Goal: Task Accomplishment & Management: Use online tool/utility

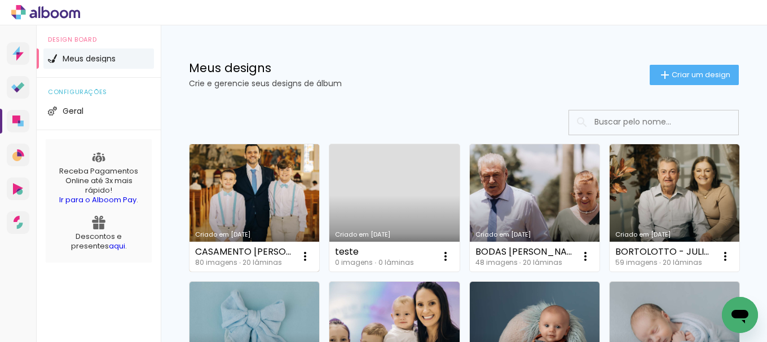
click at [256, 196] on link "Criado em [DATE]" at bounding box center [255, 208] width 130 height 128
